Goal: Information Seeking & Learning: Learn about a topic

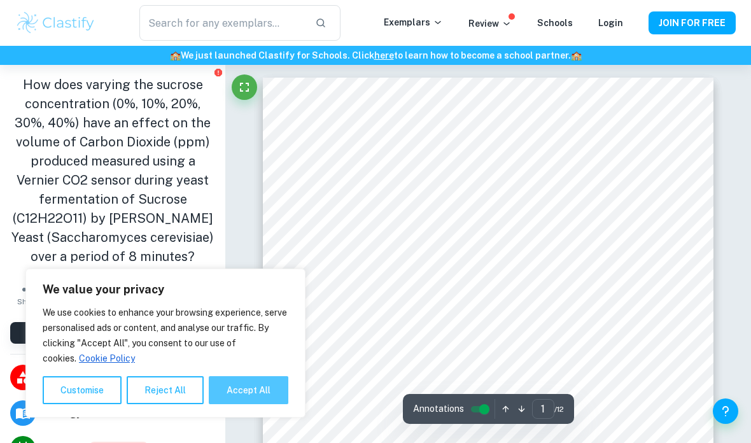
click at [234, 395] on button "Accept All" at bounding box center [249, 390] width 80 height 28
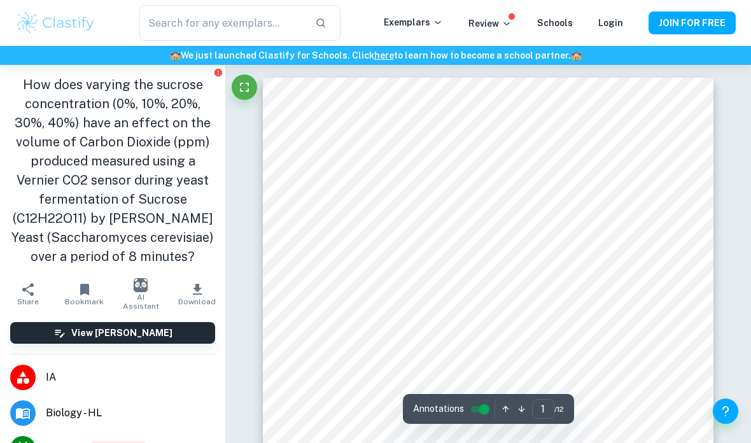
checkbox input "true"
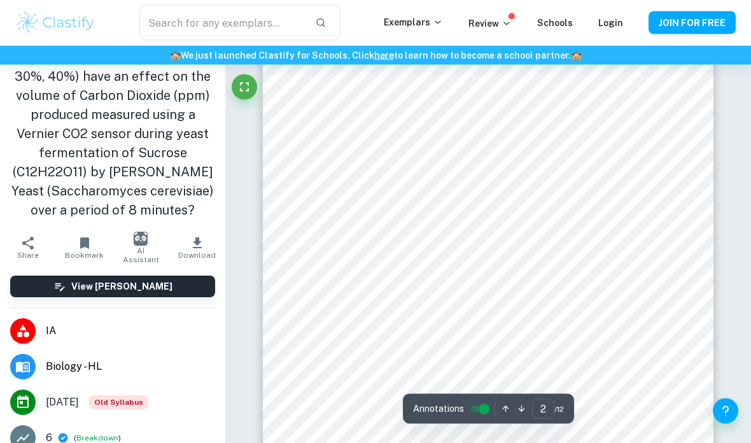
scroll to position [949, 0]
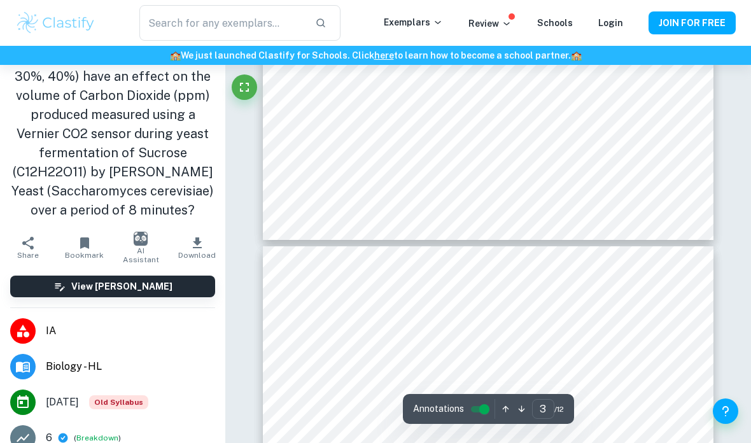
type input "4"
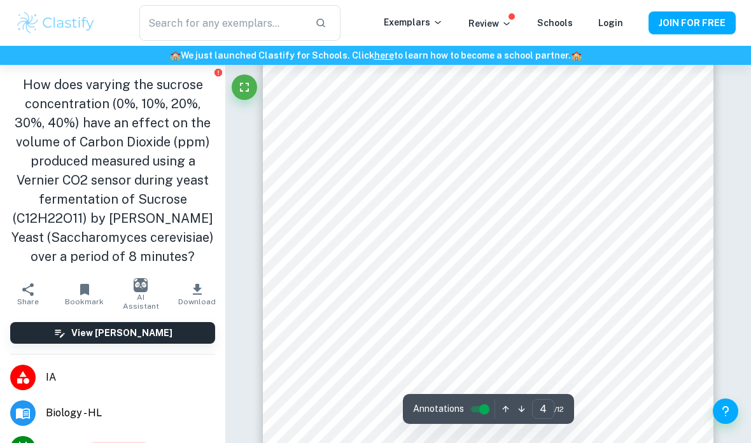
scroll to position [-1, 0]
click at [262, 31] on input "text" at bounding box center [222, 23] width 166 height 36
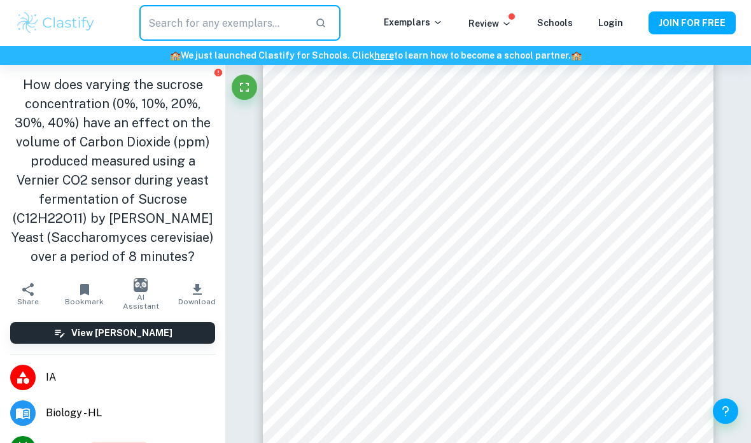
scroll to position [0, 0]
type input "sucrose concentration on carbon dioxide"
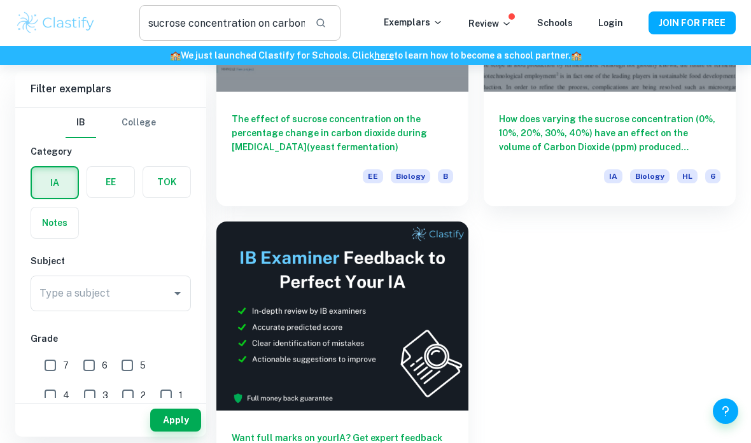
scroll to position [234, 0]
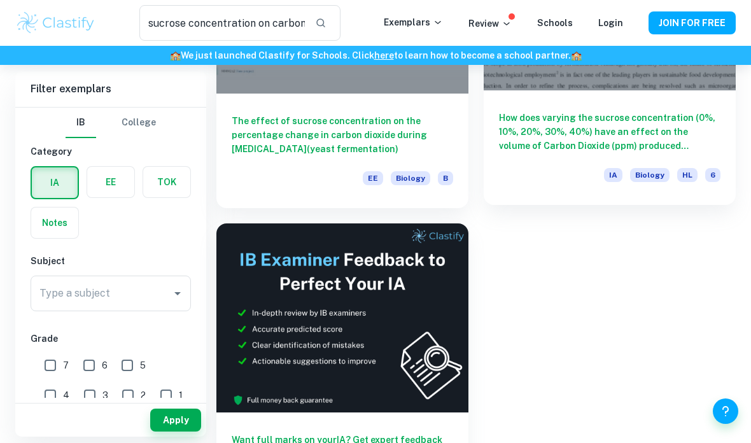
click at [654, 131] on h6 "How does varying the sucrose concentration (0%, 10%, 20%, 30%, 40%) have an eff…" at bounding box center [610, 132] width 222 height 42
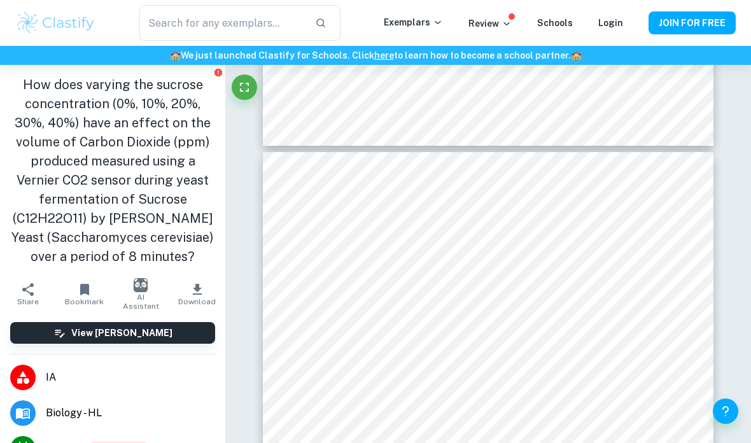
scroll to position [3342, 0]
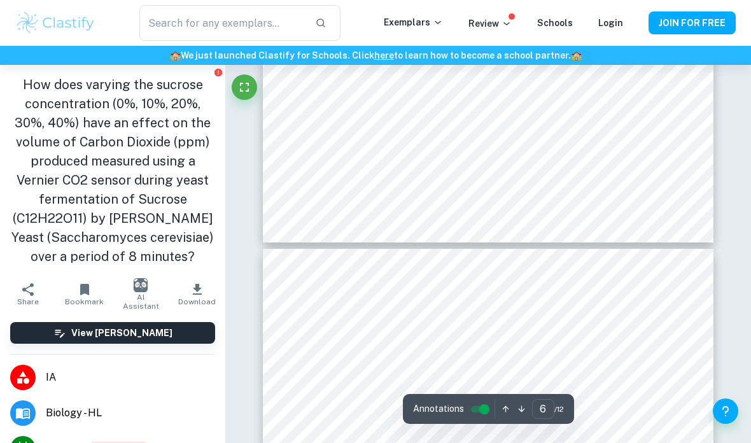
type input "5"
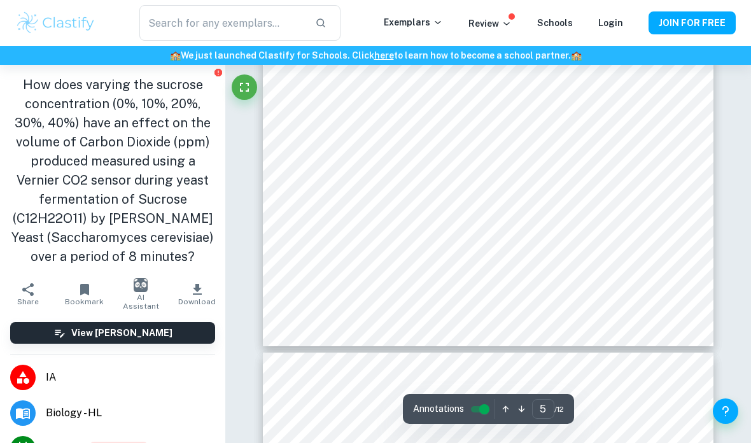
scroll to position [2957, 0]
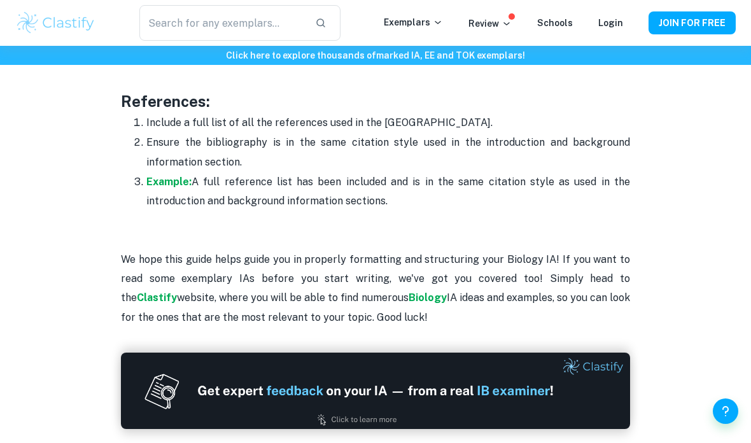
scroll to position [4137, 0]
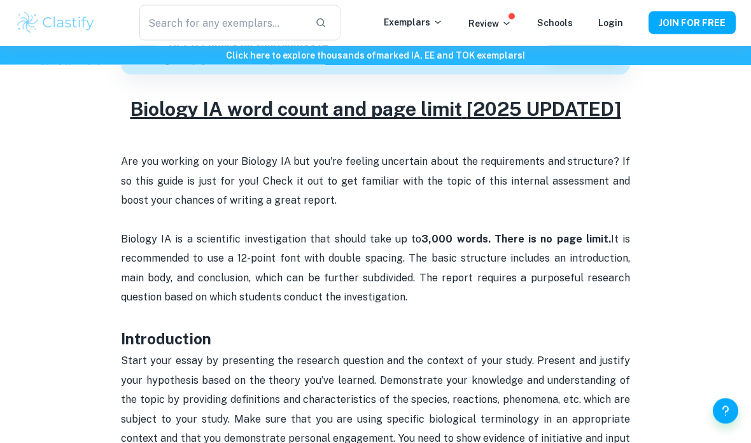
scroll to position [456, 0]
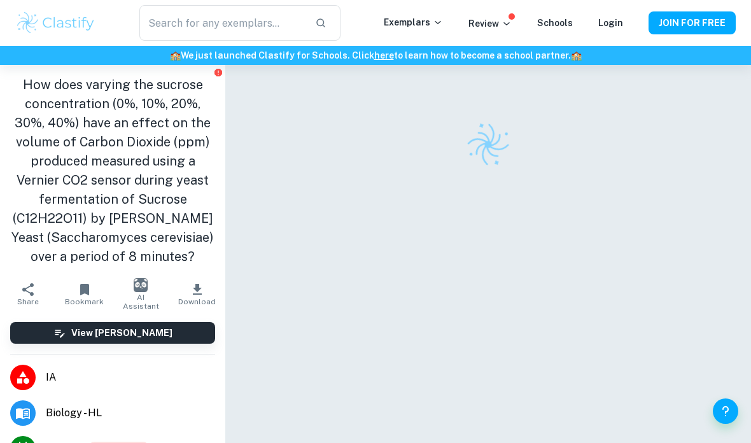
click at [197, 297] on span "Download" at bounding box center [197, 301] width 38 height 9
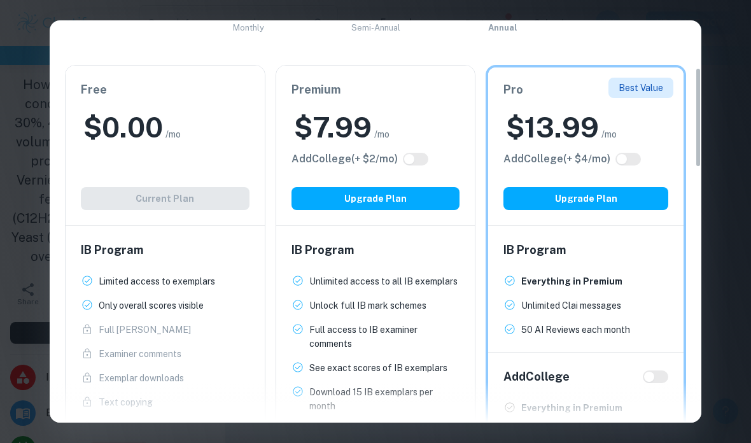
scroll to position [195, 0]
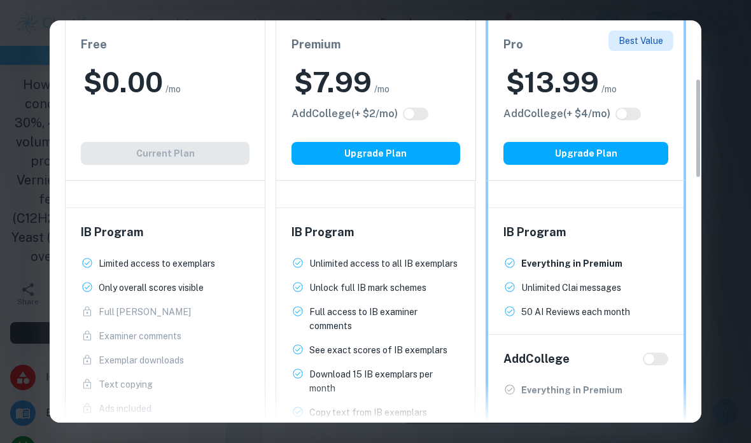
type input "1"
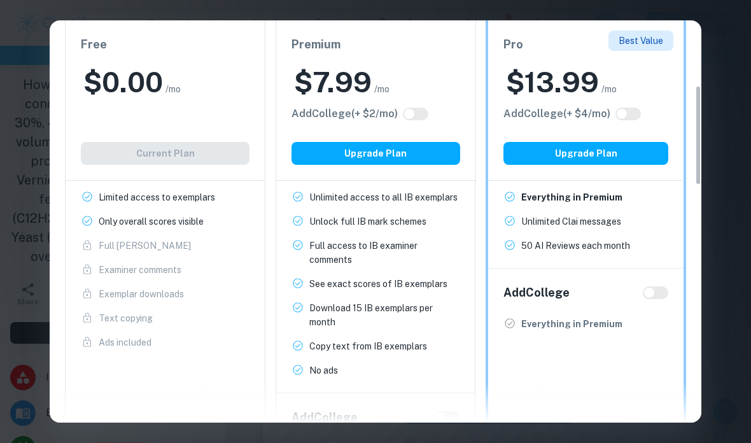
click at [726, 128] on div "Easily Ace Your IB Coursework & Crush College Essays. Get Clastify Premium Get …" at bounding box center [375, 221] width 751 height 443
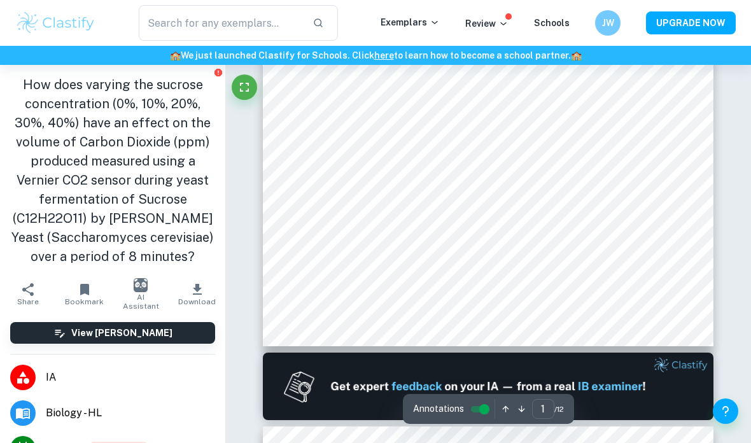
scroll to position [368, 0]
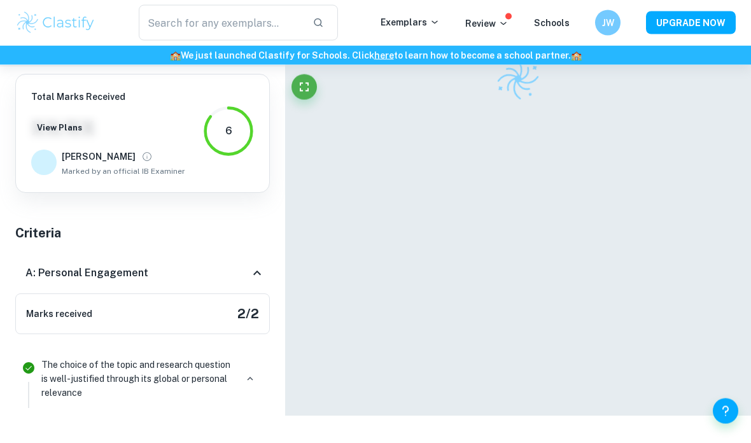
scroll to position [35, 0]
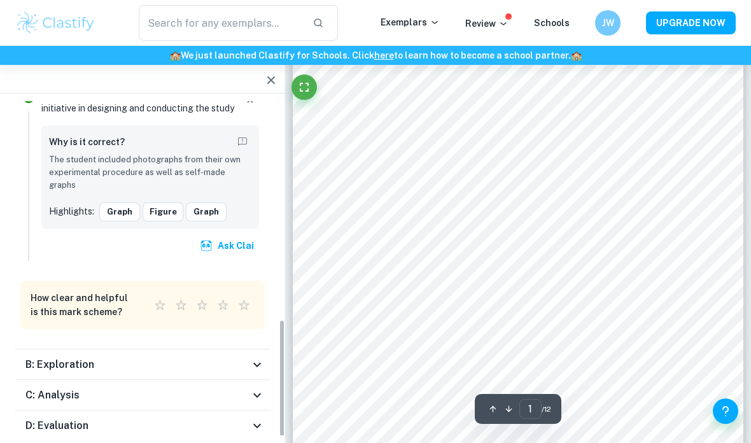
click at [53, 380] on div "C: Analysis" at bounding box center [142, 395] width 255 height 31
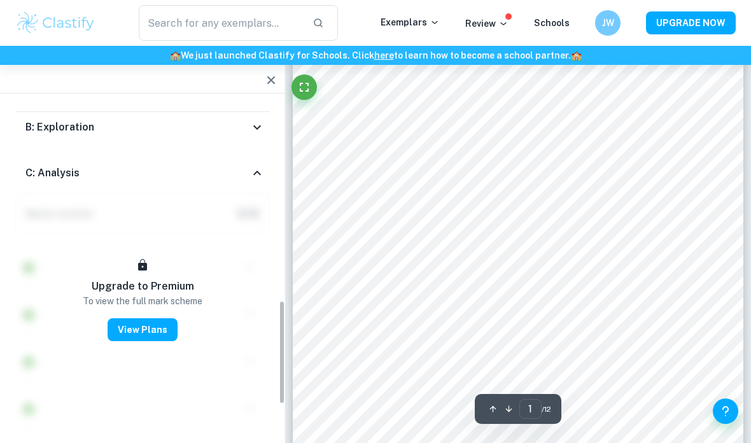
scroll to position [696, 0]
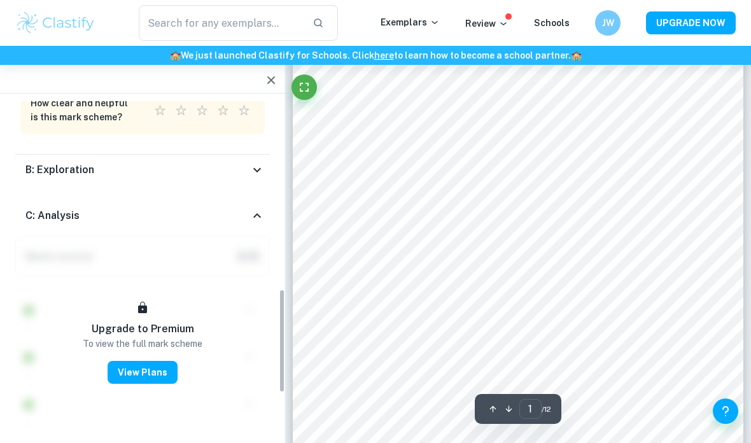
click at [69, 162] on h6 "B: Exploration" at bounding box center [59, 169] width 69 height 15
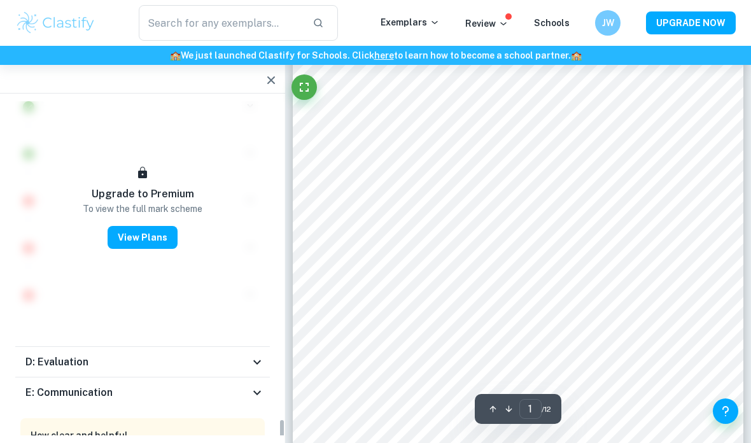
click at [66, 355] on h6 "D: Evaluation" at bounding box center [56, 362] width 63 height 15
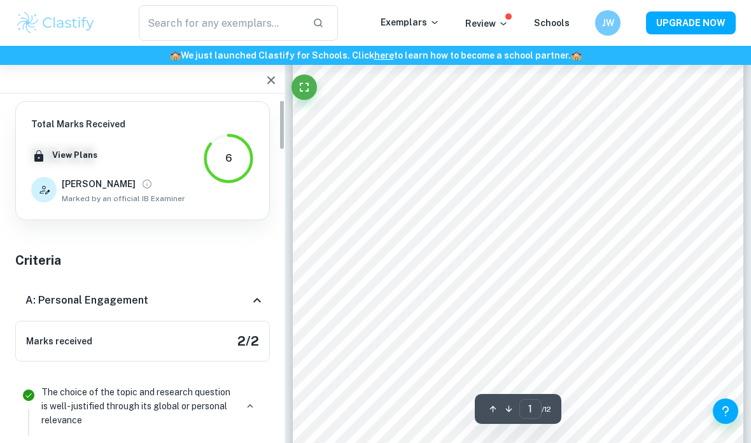
scroll to position [-14, 0]
click at [267, 83] on icon "button" at bounding box center [271, 80] width 15 height 15
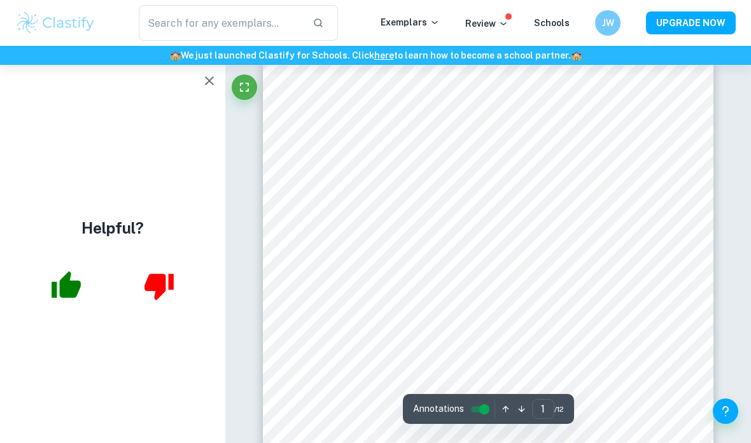
scroll to position [0, 0]
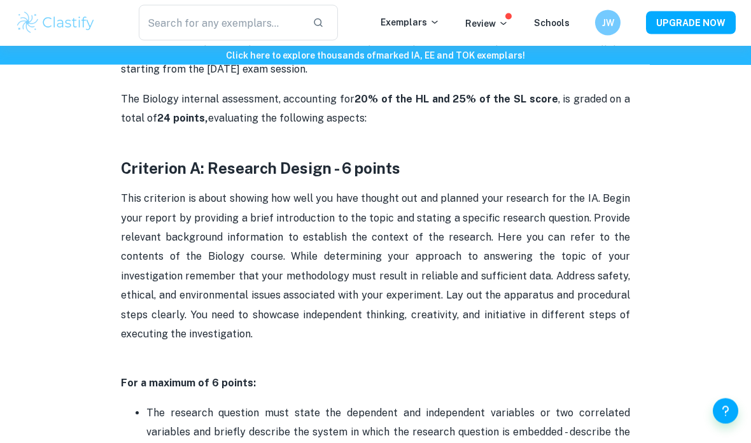
scroll to position [576, 0]
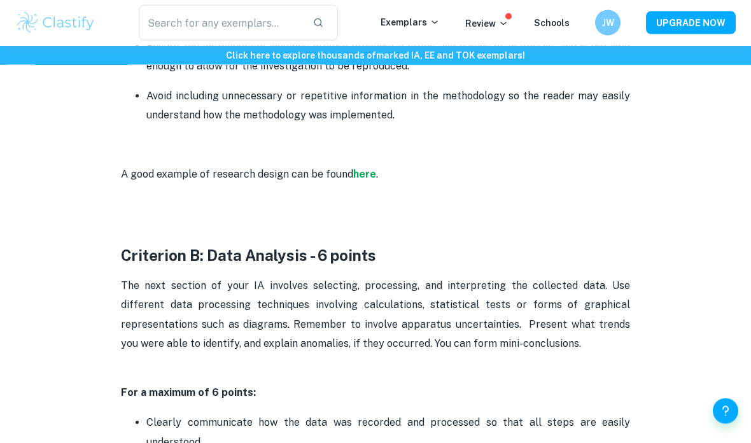
scroll to position [1309, 0]
